Goal: Transaction & Acquisition: Book appointment/travel/reservation

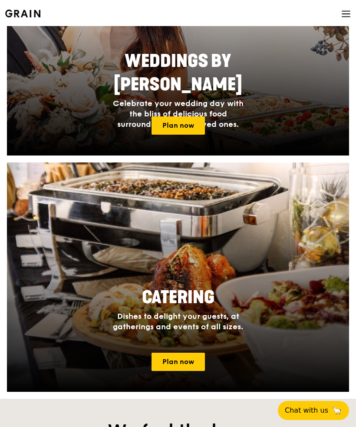
scroll to position [594, 0]
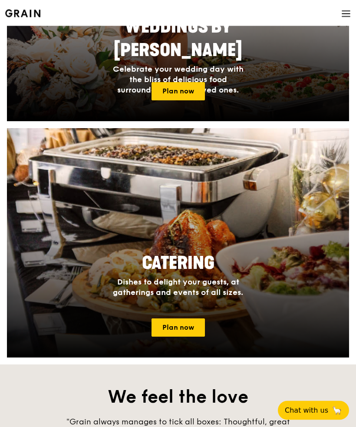
click at [193, 330] on link "Plan now" at bounding box center [177, 328] width 53 height 18
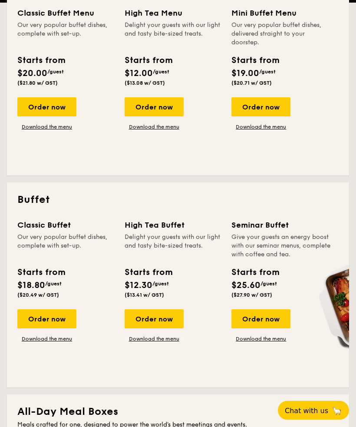
scroll to position [273, 0]
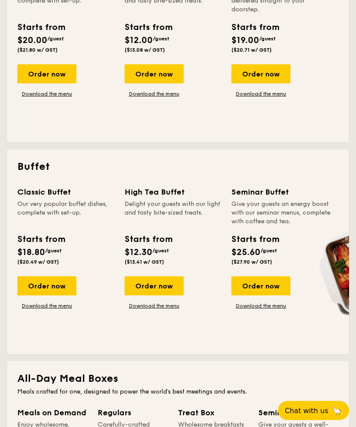
click at [68, 282] on div "Order now" at bounding box center [46, 285] width 59 height 19
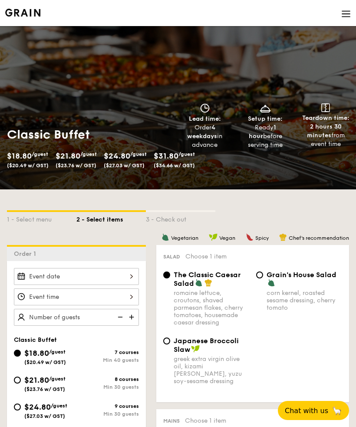
click at [127, 273] on div at bounding box center [76, 276] width 125 height 17
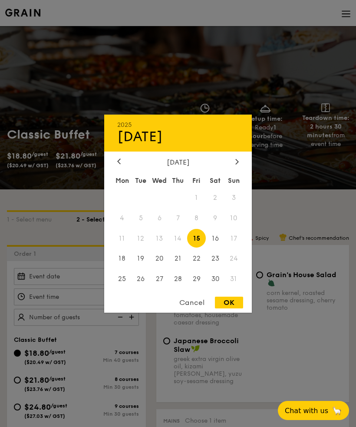
click at [213, 247] on span "16" at bounding box center [215, 238] width 19 height 19
click at [231, 308] on div "OK" at bounding box center [229, 302] width 28 height 12
type input "[DATE]"
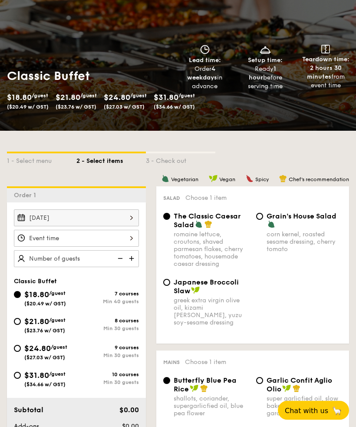
scroll to position [59, 0]
click at [23, 318] on div "$21.80 /guest ($23.76 w/ GST)" at bounding box center [45, 324] width 62 height 18
click at [21, 318] on input "$21.80 /guest ($23.76 w/ GST) 8 courses Min 30 guests" at bounding box center [17, 321] width 7 height 7
radio input "true"
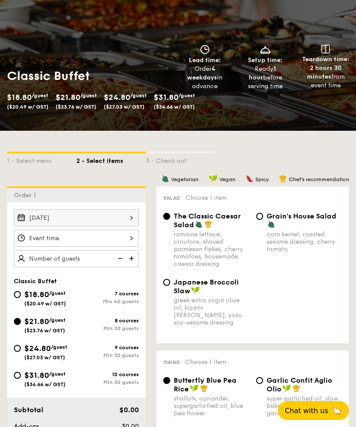
radio input "true"
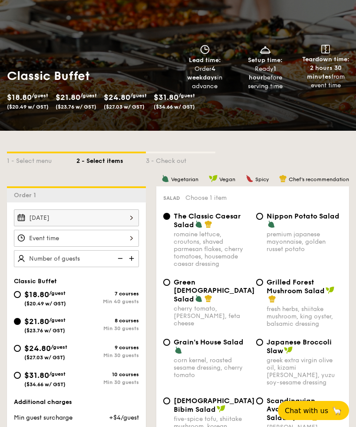
click at [25, 347] on span "$24.80" at bounding box center [37, 348] width 26 height 10
click at [21, 347] on input "$24.80 /guest ($27.03 w/ GST) 9 courses Min 30 guests" at bounding box center [17, 348] width 7 height 7
radio input "true"
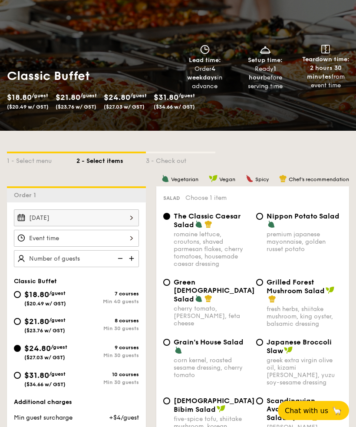
radio input "true"
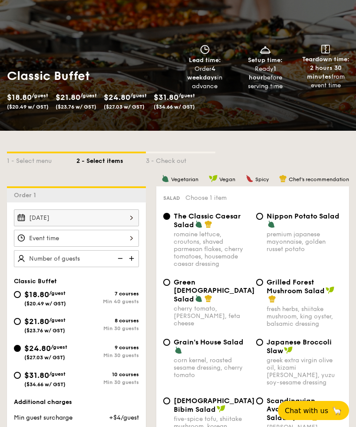
click at [20, 376] on input "$31.80 /guest ($34.66 w/ GST) 10 courses Min 30 guests" at bounding box center [17, 374] width 7 height 7
radio input "true"
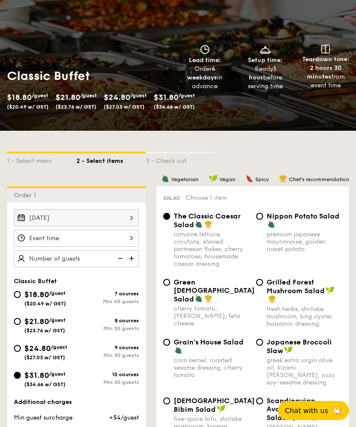
radio input "true"
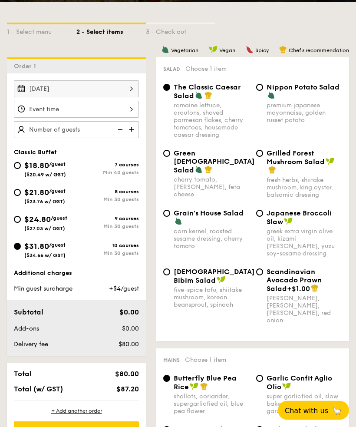
scroll to position [188, 0]
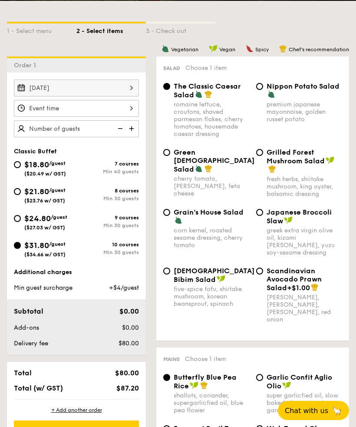
click at [20, 218] on input "$24.80 /guest ($27.03 w/ GST) 9 courses Min 30 guests" at bounding box center [17, 218] width 7 height 7
radio input "true"
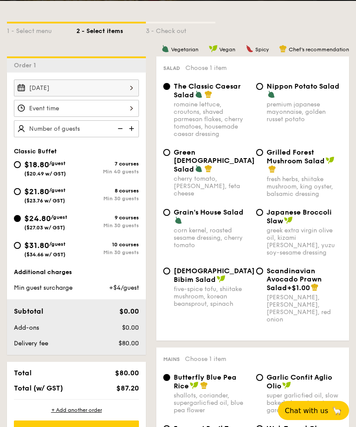
radio input "true"
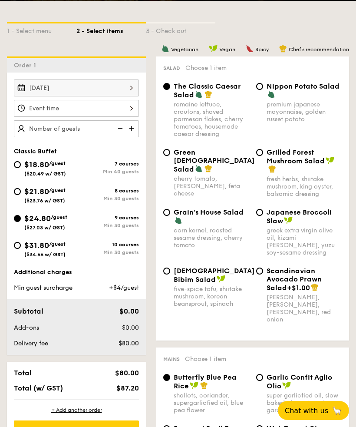
click at [128, 110] on div at bounding box center [76, 108] width 125 height 17
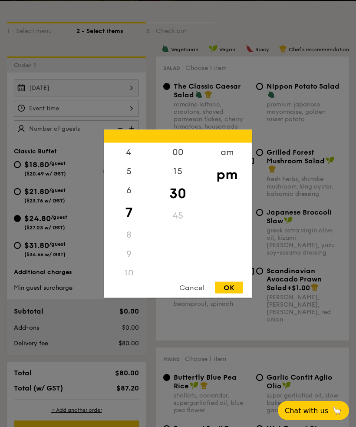
scroll to position [77, 0]
click at [129, 199] on div "6" at bounding box center [128, 189] width 49 height 19
click at [230, 293] on div "OK" at bounding box center [229, 287] width 28 height 12
type input "6:30PM"
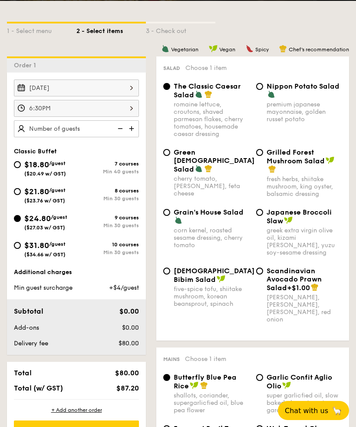
click at [133, 129] on img at bounding box center [132, 128] width 13 height 16
click at [133, 128] on img at bounding box center [132, 128] width 13 height 16
click at [130, 131] on img at bounding box center [132, 128] width 13 height 16
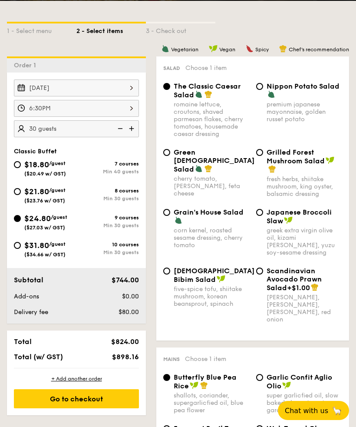
click at [122, 130] on img at bounding box center [119, 128] width 13 height 16
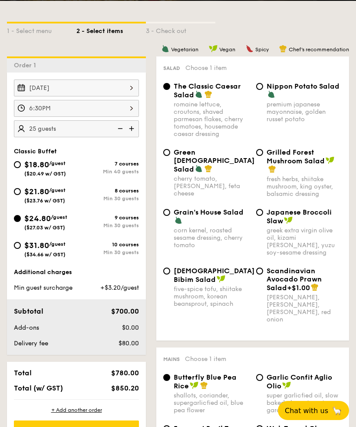
click at [135, 129] on img at bounding box center [132, 128] width 13 height 16
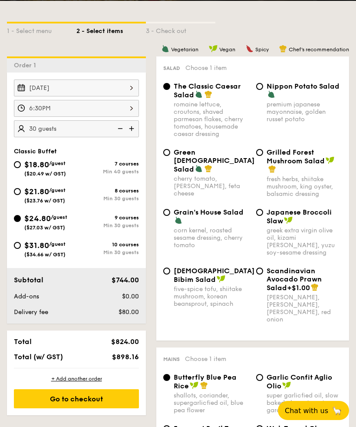
click at [115, 128] on img at bounding box center [119, 128] width 13 height 16
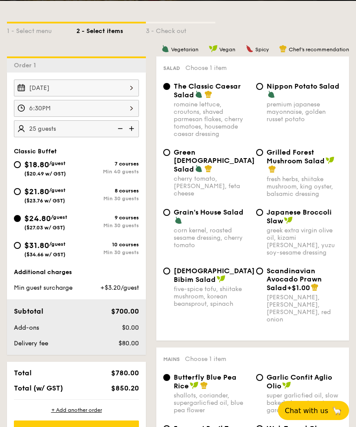
click at [118, 129] on img at bounding box center [119, 128] width 13 height 16
click at [135, 122] on img at bounding box center [132, 128] width 13 height 16
click at [134, 131] on img at bounding box center [132, 128] width 13 height 16
type input "30 guests"
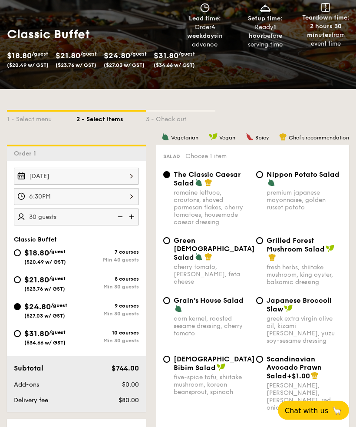
scroll to position [100, 0]
click at [29, 336] on span "$31.80" at bounding box center [36, 334] width 25 height 10
click at [21, 336] on input "$31.80 /guest ($34.66 w/ GST) 10 courses Min 30 guests" at bounding box center [17, 333] width 7 height 7
radio input "true"
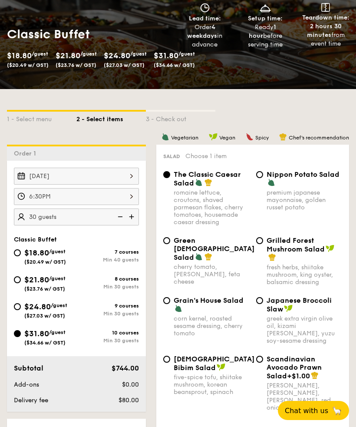
radio input "true"
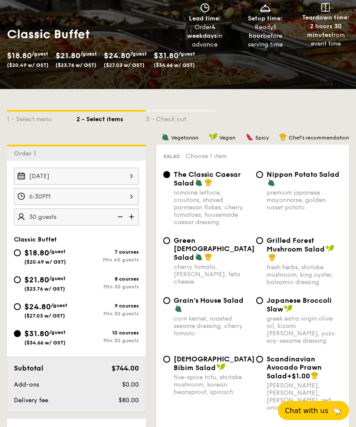
radio input "true"
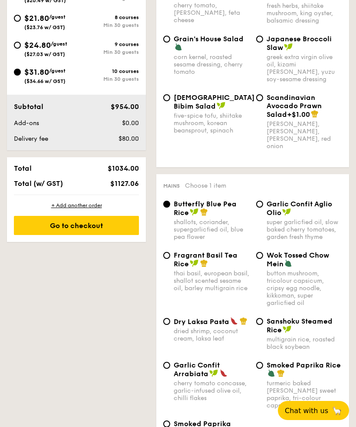
scroll to position [362, 0]
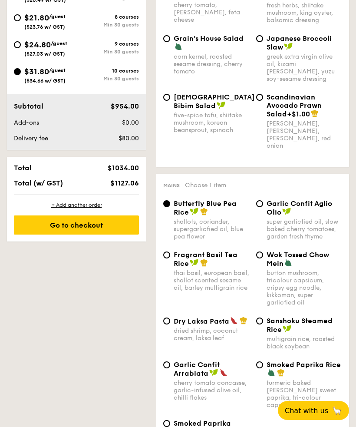
click at [218, 325] on span "Dry Laksa Pasta" at bounding box center [202, 321] width 56 height 8
click at [170, 324] on input "Dry Laksa Pasta dried shrimp, coconut cream, laksa leaf" at bounding box center [166, 320] width 7 height 7
radio input "true"
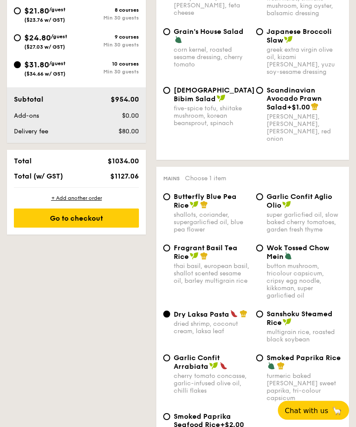
scroll to position [369, 0]
click at [216, 368] on img at bounding box center [213, 366] width 9 height 8
click at [170, 361] on input "Garlic Confit Arrabiata cherry tomato concasse, garlic-infused olive oil, chill…" at bounding box center [166, 357] width 7 height 7
radio input "true"
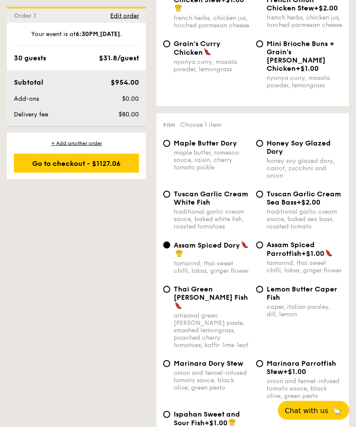
scroll to position [1067, 0]
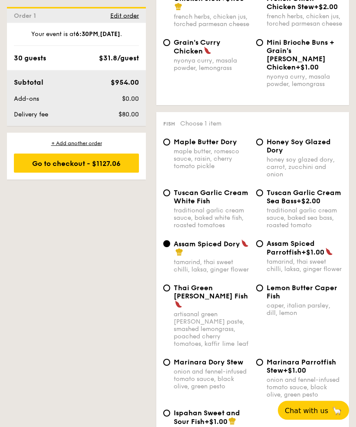
click at [216, 165] on div "maple butter, romesco sauce, raisin, cherry tomato pickle" at bounding box center [212, 159] width 76 height 22
click at [170, 146] on input "Maple Butter Dory maple butter, romesco sauce, raisin, cherry tomato pickle" at bounding box center [166, 142] width 7 height 7
radio input "true"
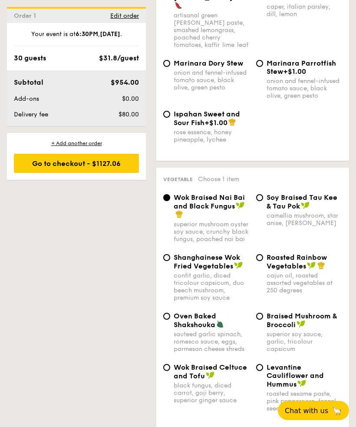
scroll to position [1372, 0]
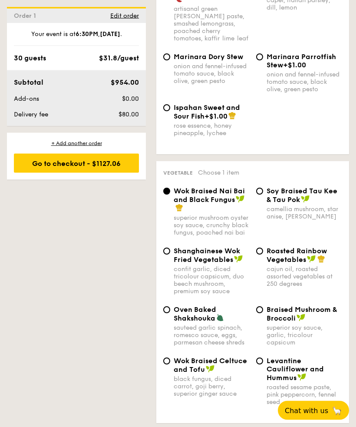
click at [207, 322] on span "Oven Baked Shakshouka" at bounding box center [195, 314] width 43 height 17
click at [170, 313] on input "Oven Baked Shakshouka sauteed garlic spinach, romesco sauce, eggs, parmesan che…" at bounding box center [166, 309] width 7 height 7
radio input "true"
click at [217, 224] on div "superior mushroom oyster soy sauce, crunchy black fungus, poached nai bai" at bounding box center [212, 225] width 76 height 22
click at [170, 195] on input "Wok Braised Nai Bai and Black Fungus superior mushroom oyster soy sauce, crunch…" at bounding box center [166, 191] width 7 height 7
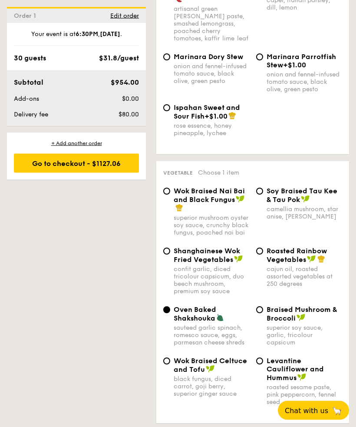
radio input "true"
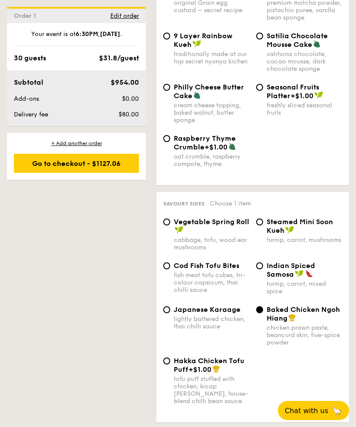
scroll to position [1911, 0]
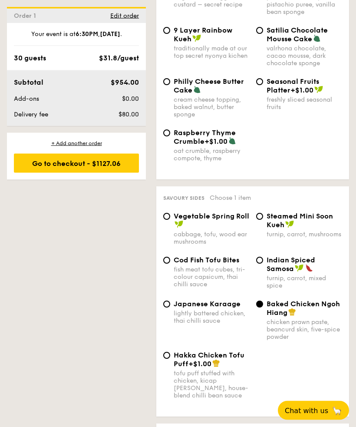
click at [239, 229] on div "Vegetable Spring Roll" at bounding box center [212, 220] width 76 height 17
click at [170, 220] on input "Vegetable Spring Roll cabbage, tofu, wood ear mushrooms" at bounding box center [166, 216] width 7 height 7
radio input "true"
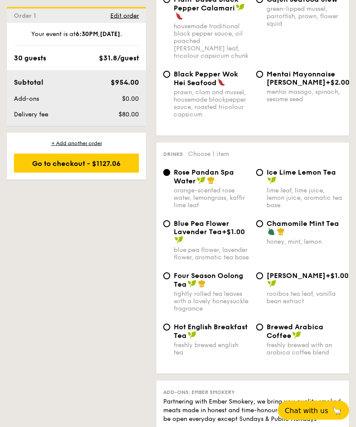
scroll to position [2735, 0]
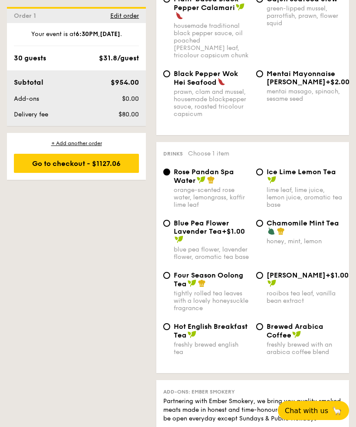
click at [317, 236] on div "Chamomile Mint Tea" at bounding box center [304, 227] width 76 height 17
click at [263, 227] on input "Chamomile Mint Tea honey, mint, lemon" at bounding box center [259, 223] width 7 height 7
radio input "true"
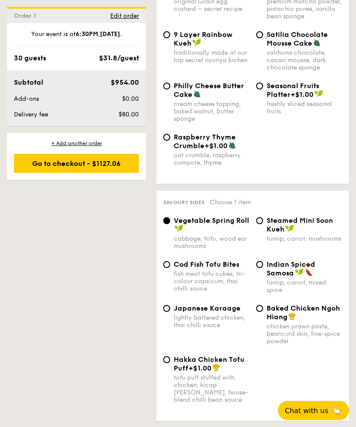
scroll to position [1912, 0]
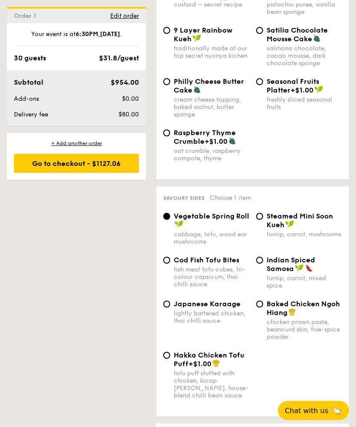
click at [121, 14] on span "Edit order" at bounding box center [124, 15] width 29 height 7
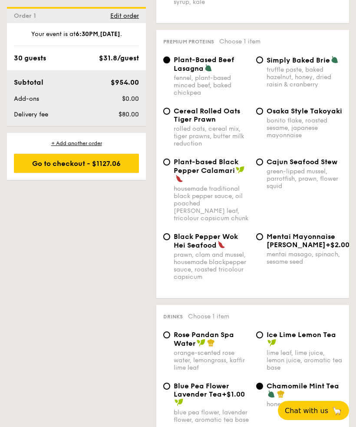
scroll to position [2515, 0]
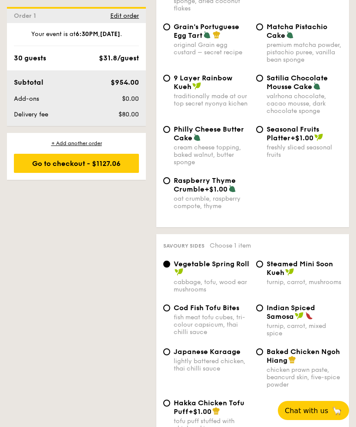
click at [127, 14] on span "Edit order" at bounding box center [124, 15] width 29 height 7
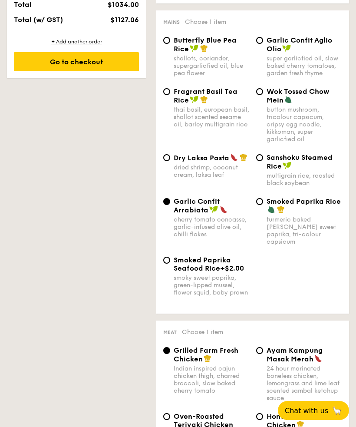
scroll to position [232, 0]
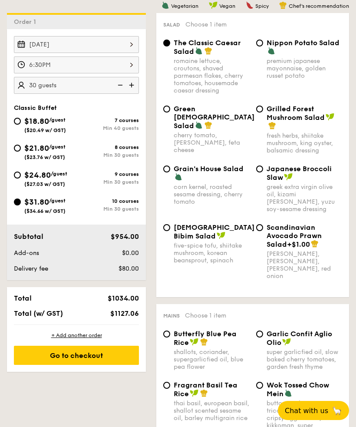
click at [26, 178] on span "$24.80" at bounding box center [37, 175] width 26 height 10
click at [21, 178] on input "$24.80 /guest ($27.03 w/ GST) 9 courses Min 30 guests" at bounding box center [17, 174] width 7 height 7
radio input "true"
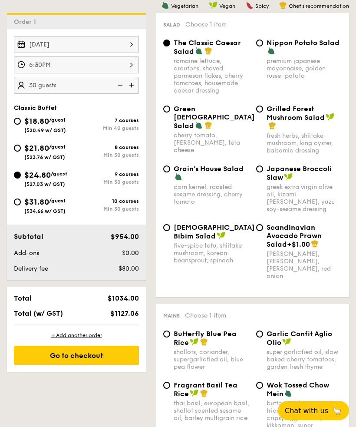
radio input "true"
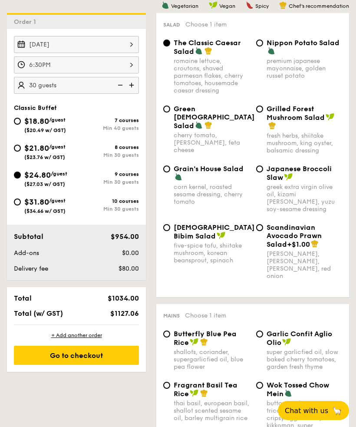
radio input "true"
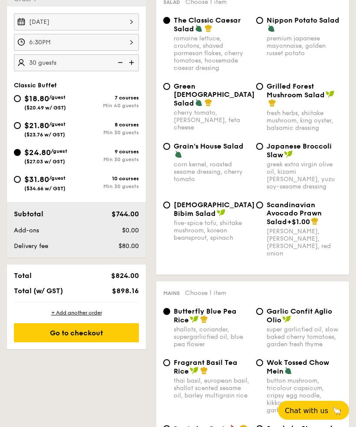
scroll to position [254, 0]
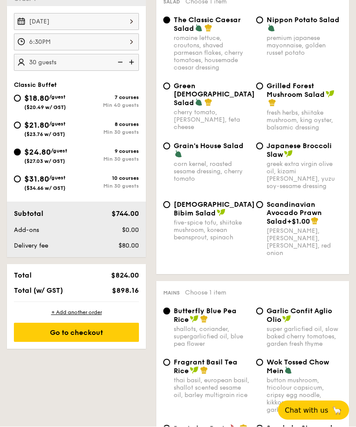
click at [54, 191] on span "($34.66 w/ GST)" at bounding box center [44, 188] width 41 height 6
click at [21, 183] on input "$31.80 /guest ($34.66 w/ GST) 10 courses Min 30 guests" at bounding box center [17, 179] width 7 height 7
radio input "true"
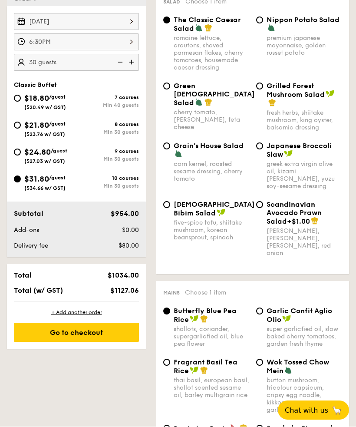
radio input "true"
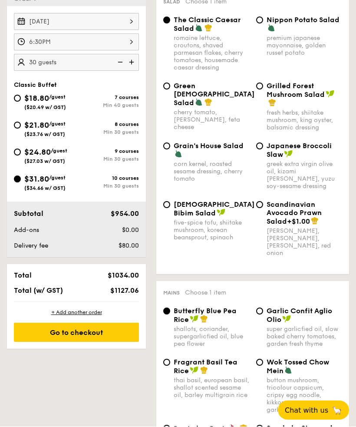
radio input "true"
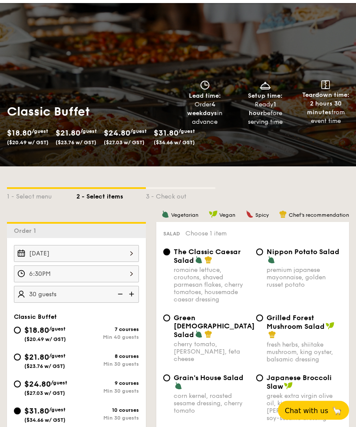
scroll to position [0, 0]
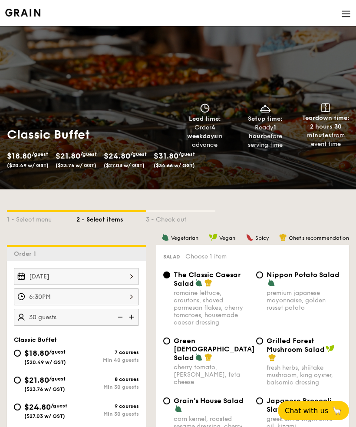
click at [342, 17] on img at bounding box center [346, 14] width 10 height 10
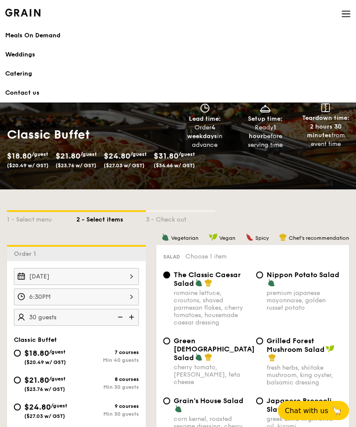
click at [15, 80] on link "Catering" at bounding box center [177, 73] width 345 height 19
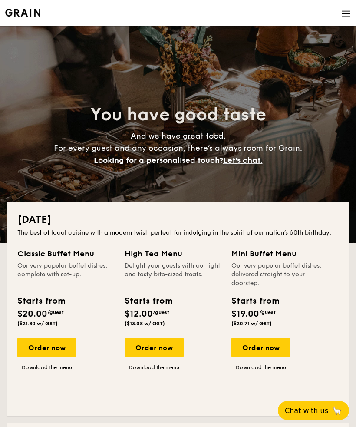
click at [342, 23] on li at bounding box center [177, 13] width 345 height 26
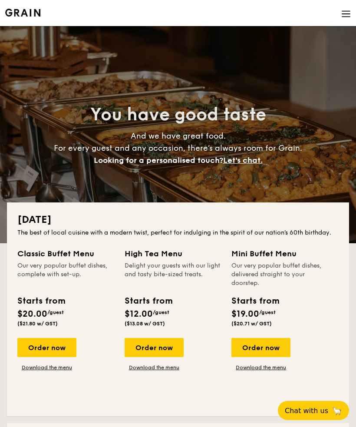
click at [338, 16] on li at bounding box center [177, 13] width 345 height 26
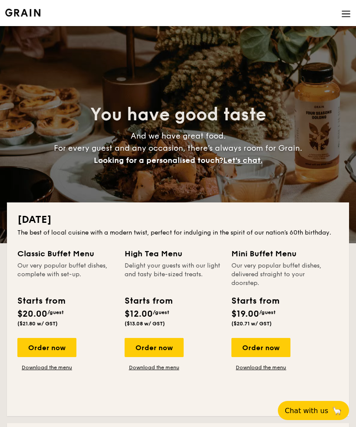
click at [339, 16] on li at bounding box center [177, 13] width 345 height 26
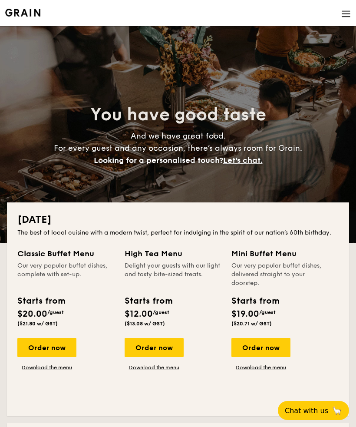
click at [344, 14] on img at bounding box center [346, 14] width 10 height 10
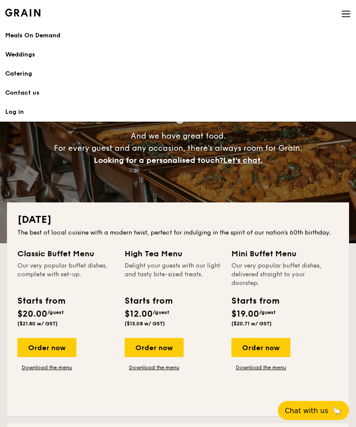
click at [338, 16] on li at bounding box center [177, 13] width 345 height 26
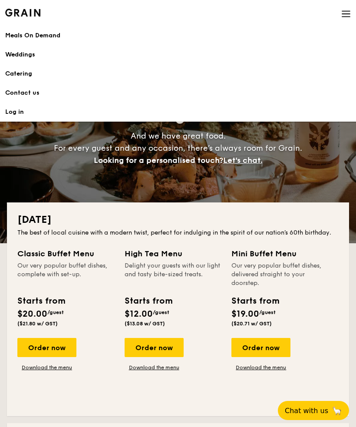
click at [24, 61] on link "Weddings" at bounding box center [177, 54] width 345 height 19
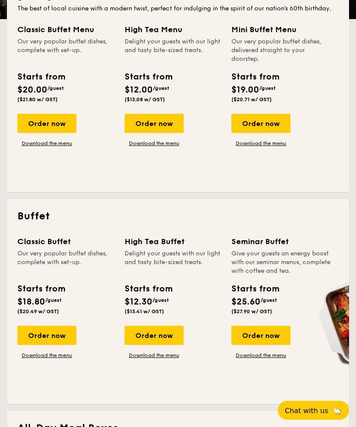
scroll to position [224, 0]
click at [47, 358] on link "Download the menu" at bounding box center [46, 355] width 59 height 7
